Goal: Browse casually

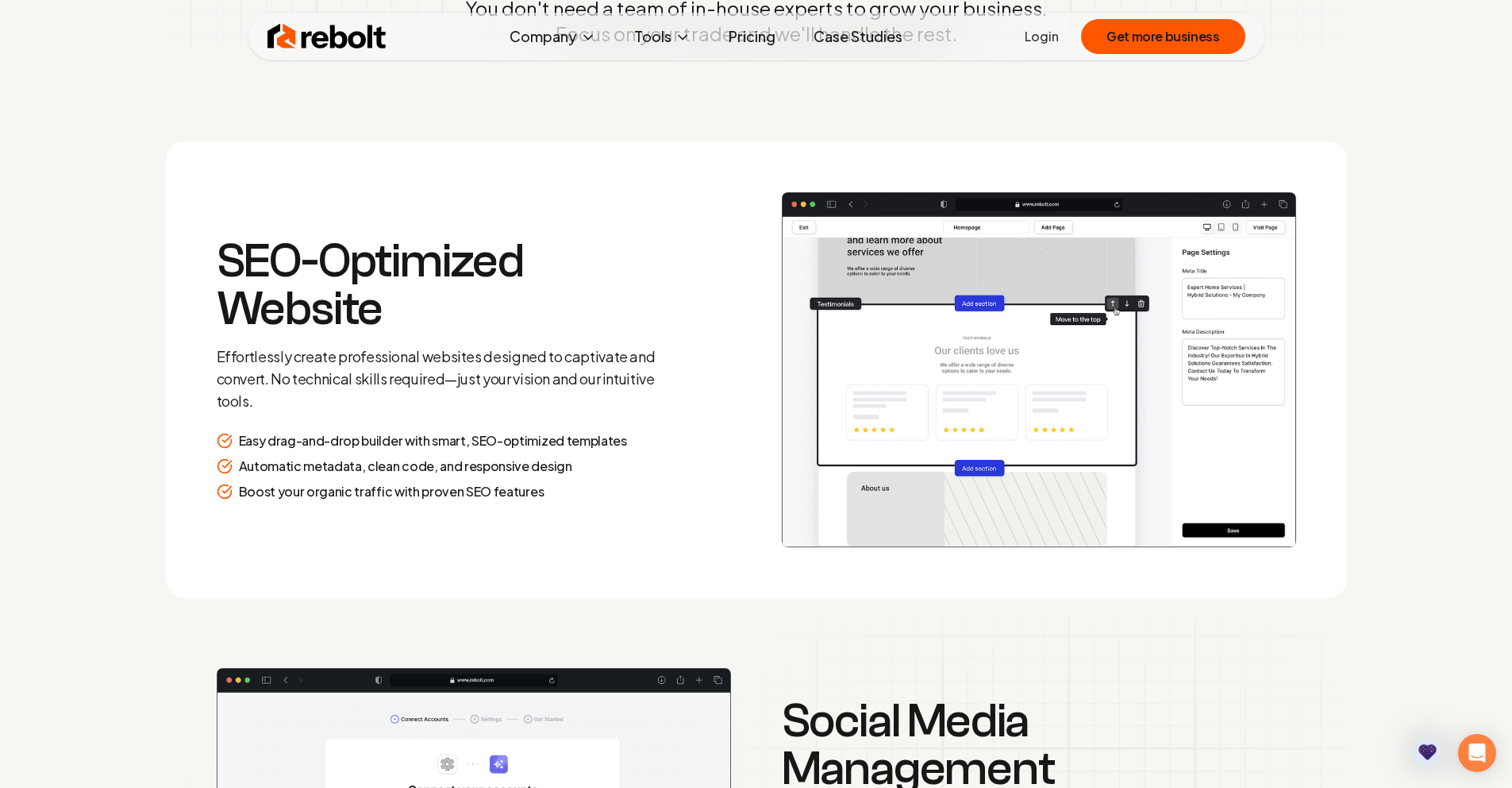
scroll to position [2130, 0]
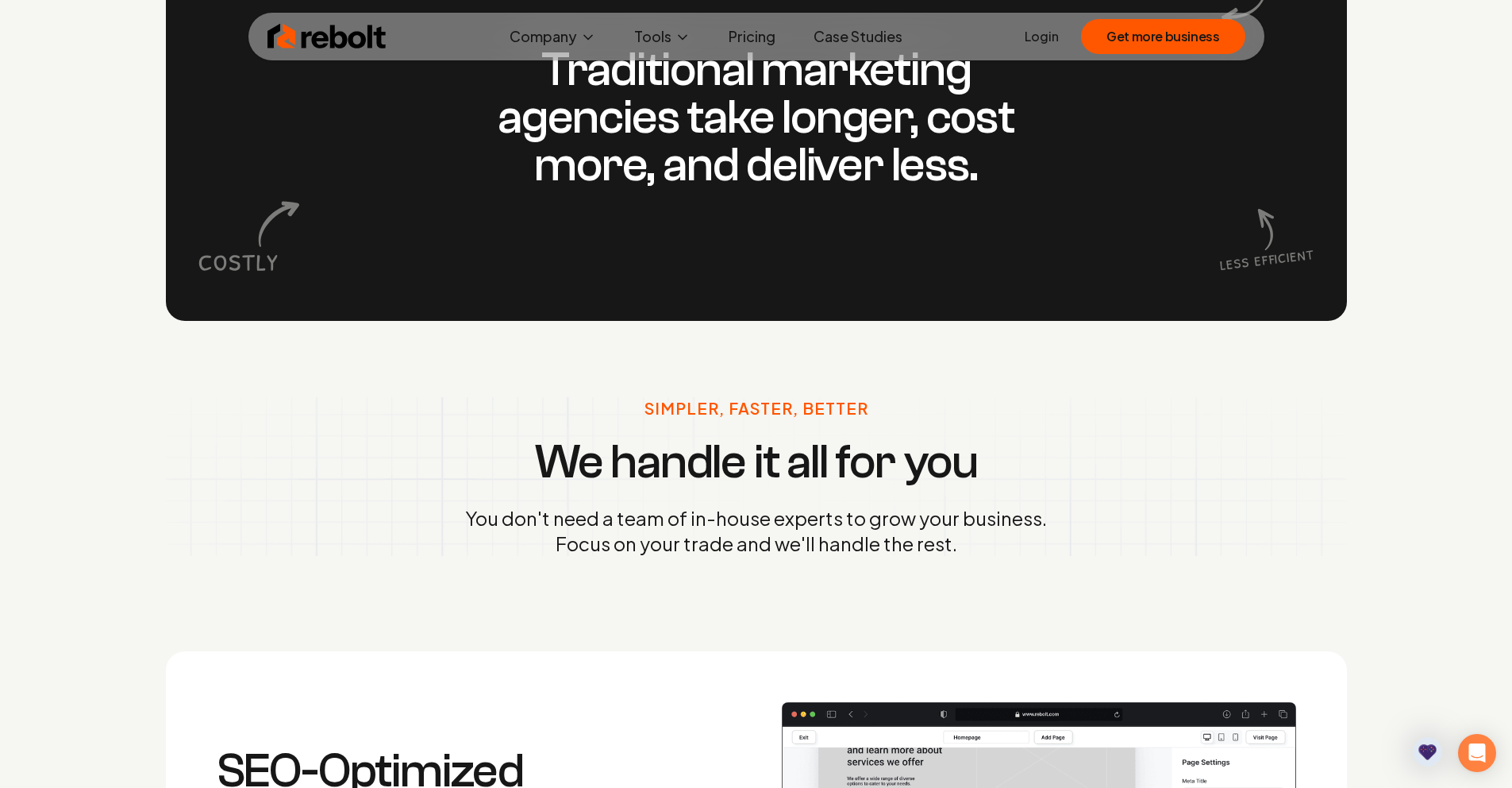
scroll to position [1917, 0]
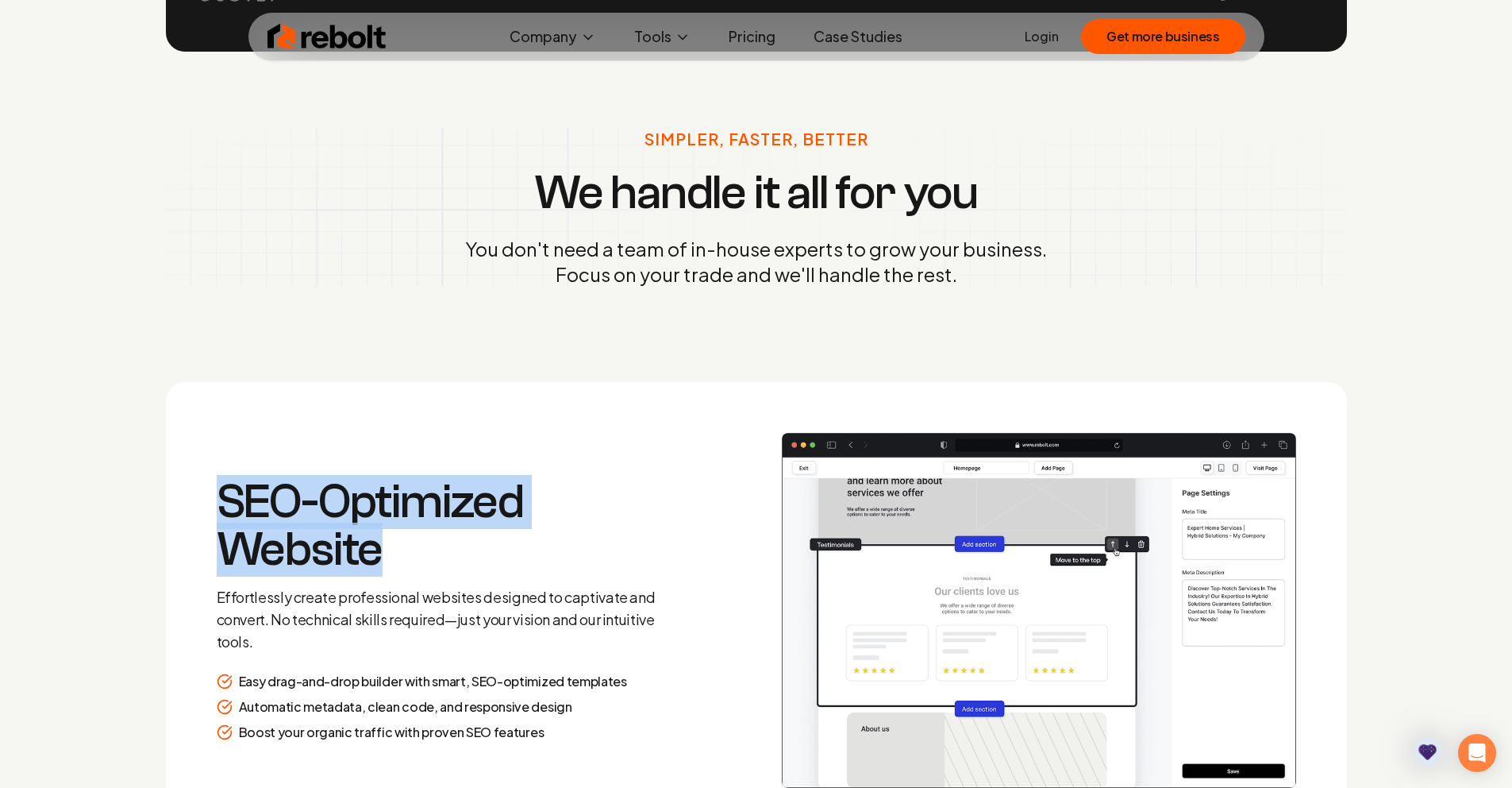
drag, startPoint x: 402, startPoint y: 572, endPoint x: 221, endPoint y: 513, distance: 190.4
click at [221, 513] on h3 "SEO-Optimized Website" at bounding box center [446, 526] width 457 height 95
copy h3 "SEO-Optimized Website"
